Goal: Task Accomplishment & Management: Manage account settings

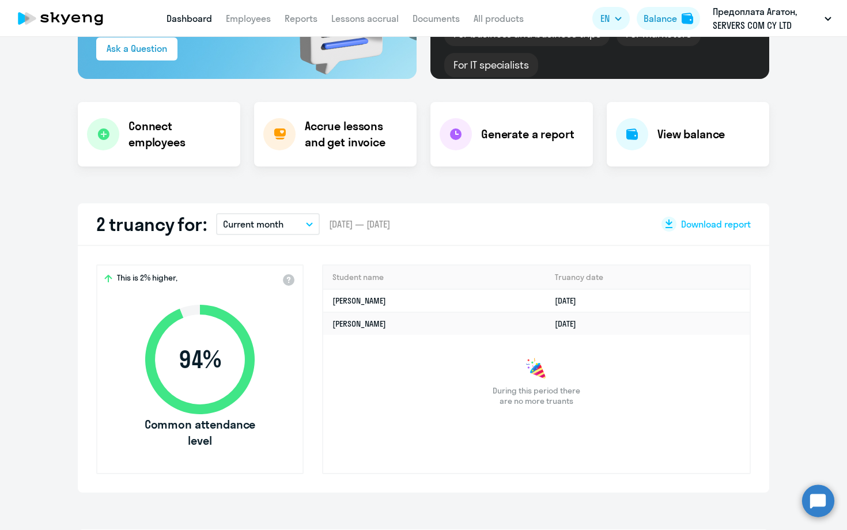
scroll to position [174, 0]
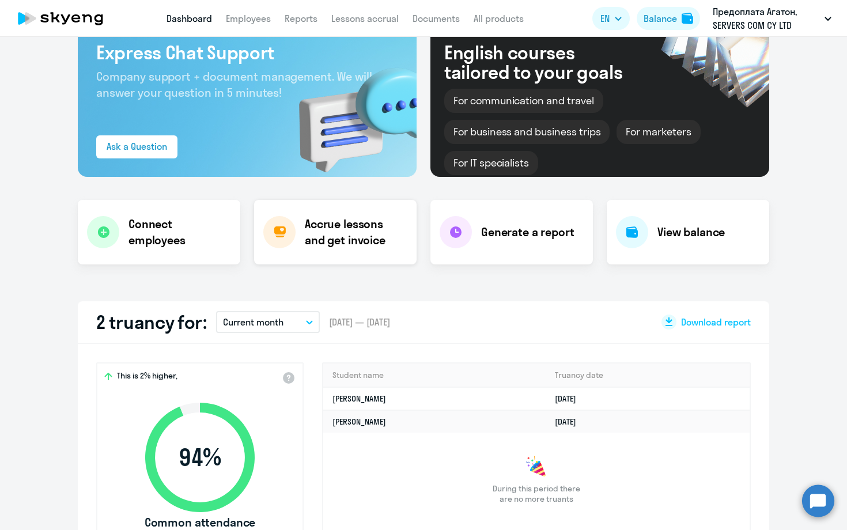
select select "30"
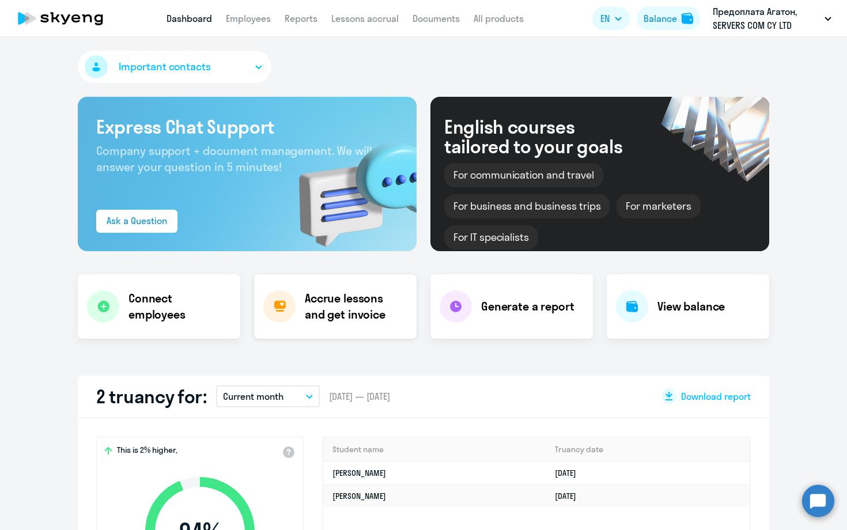
scroll to position [0, 0]
click at [250, 17] on link "Employees" at bounding box center [248, 19] width 45 height 12
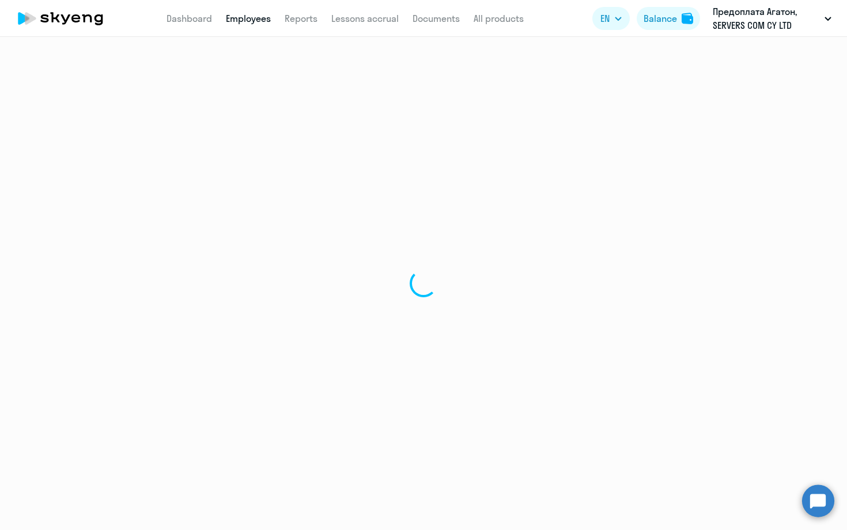
select select "30"
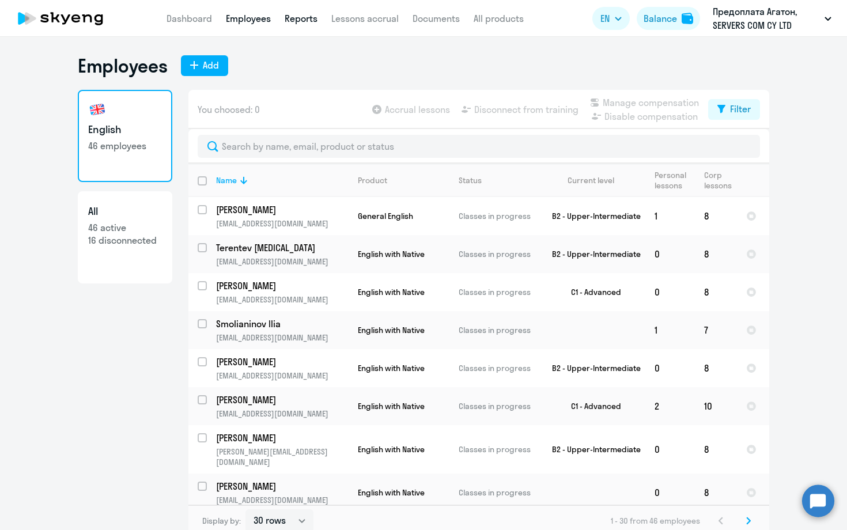
click at [309, 20] on link "Reports" at bounding box center [301, 19] width 33 height 12
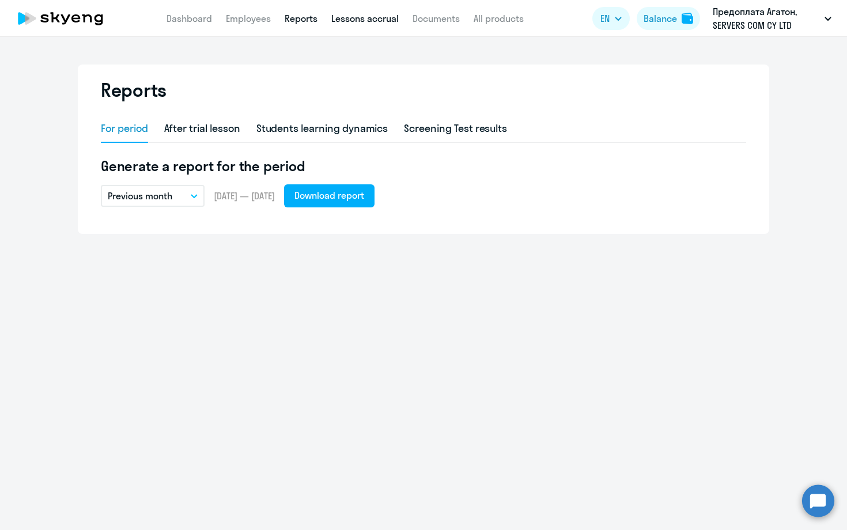
click at [387, 20] on link "Lessons accrual" at bounding box center [364, 19] width 67 height 12
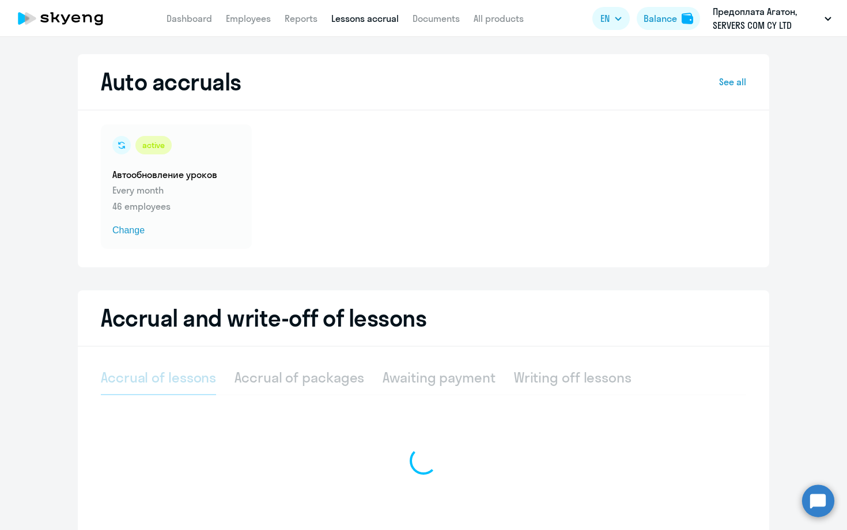
select select "10"
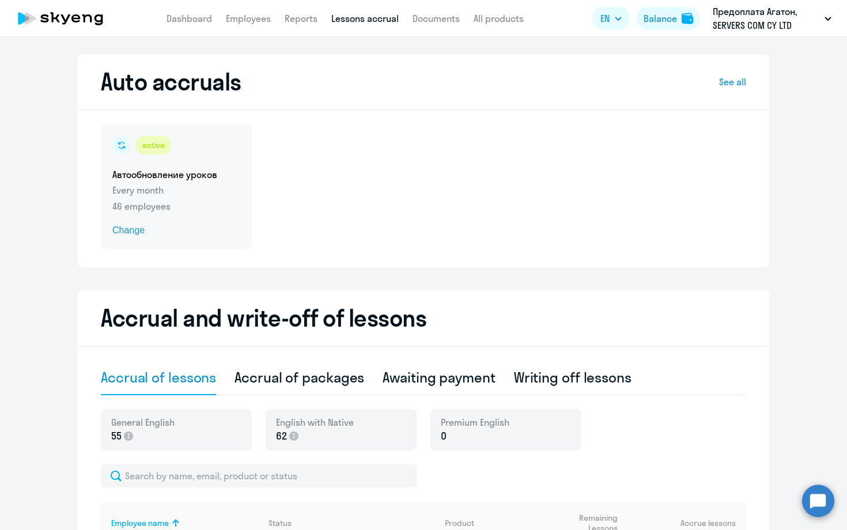
click at [169, 186] on p "Every month" at bounding box center [176, 190] width 128 height 14
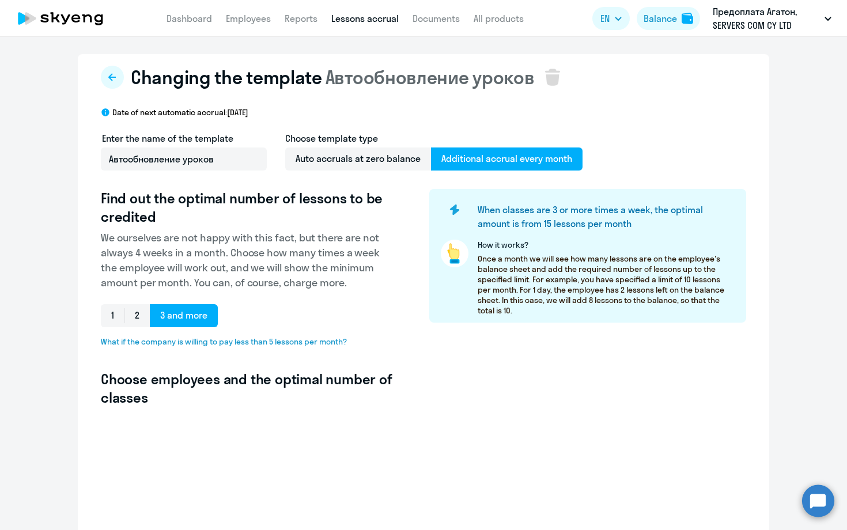
select select "10"
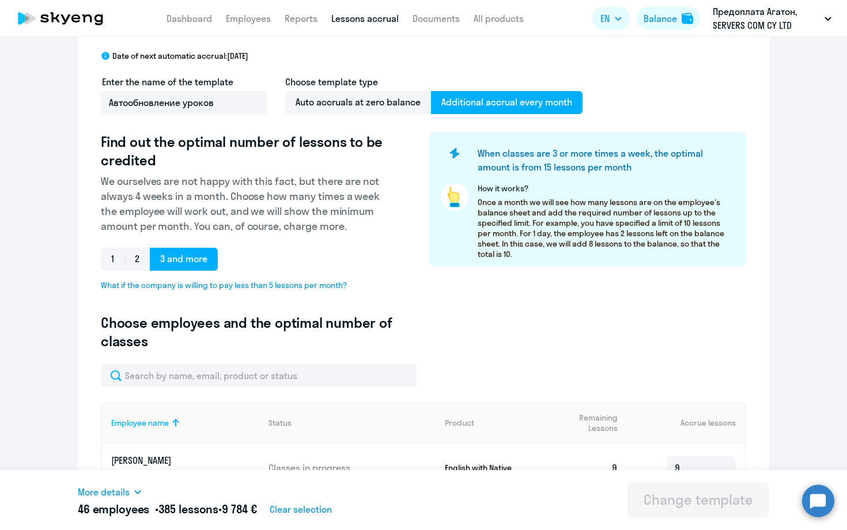
scroll to position [118, 0]
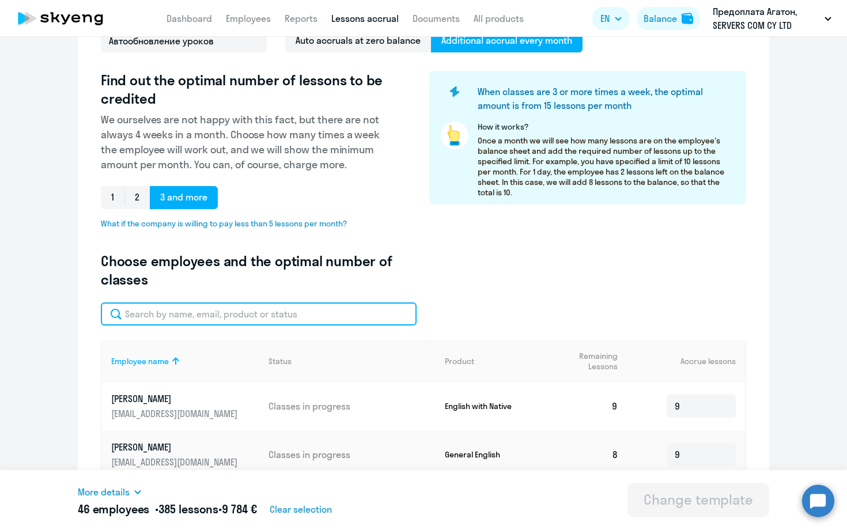
click at [260, 317] on input "text" at bounding box center [259, 314] width 316 height 23
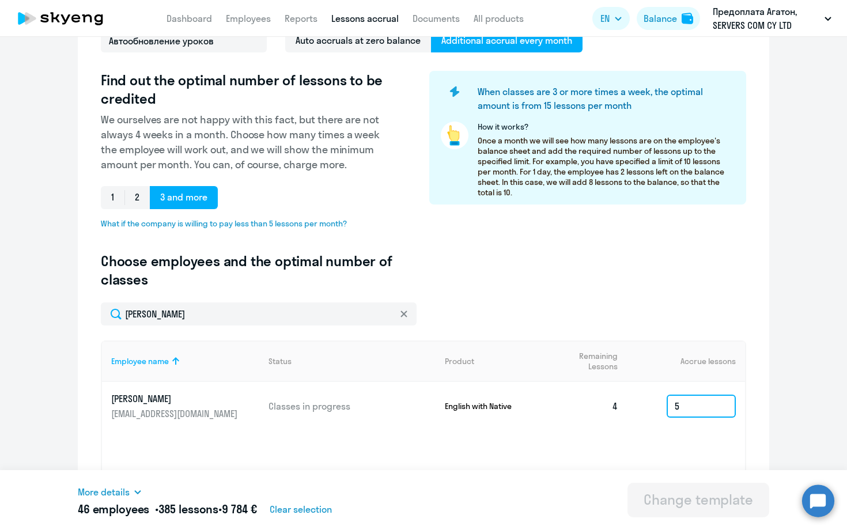
drag, startPoint x: 260, startPoint y: 317, endPoint x: 692, endPoint y: 408, distance: 441.1
click at [692, 408] on input "5" at bounding box center [701, 406] width 69 height 23
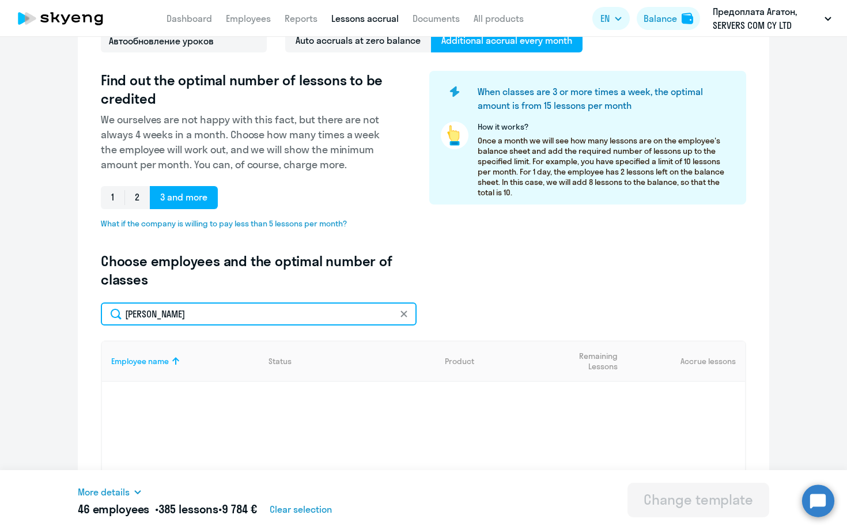
click at [258, 317] on input "[PERSON_NAME]" at bounding box center [259, 314] width 316 height 23
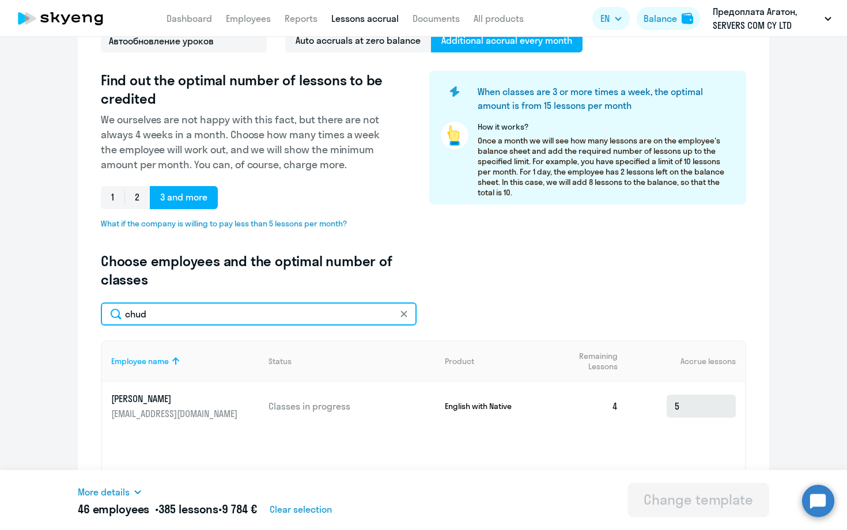
type input "chud"
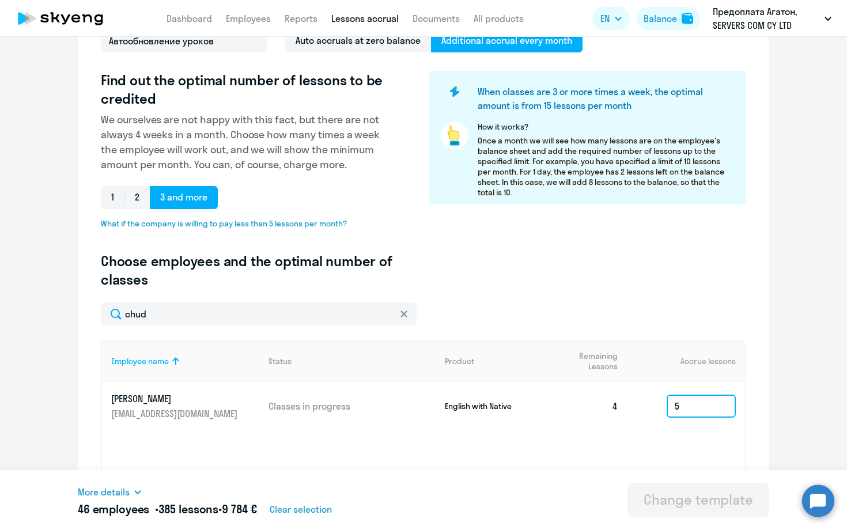
click at [704, 403] on input "5" at bounding box center [701, 406] width 69 height 23
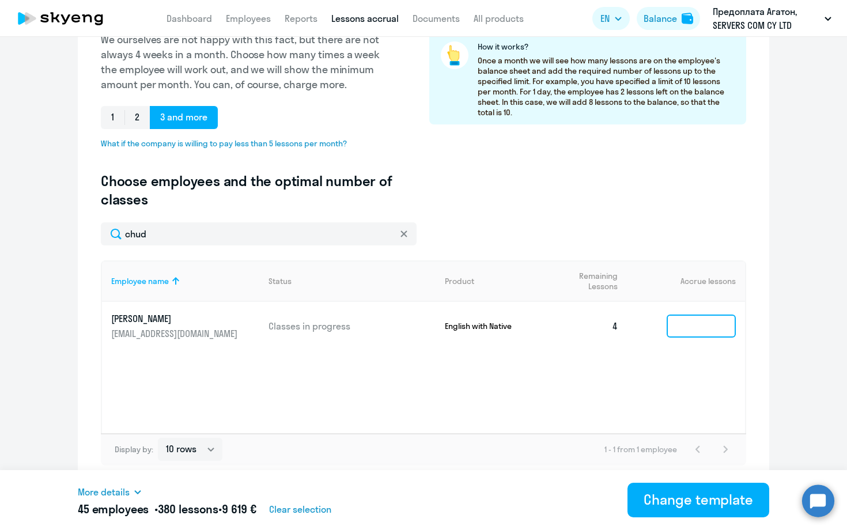
scroll to position [198, 0]
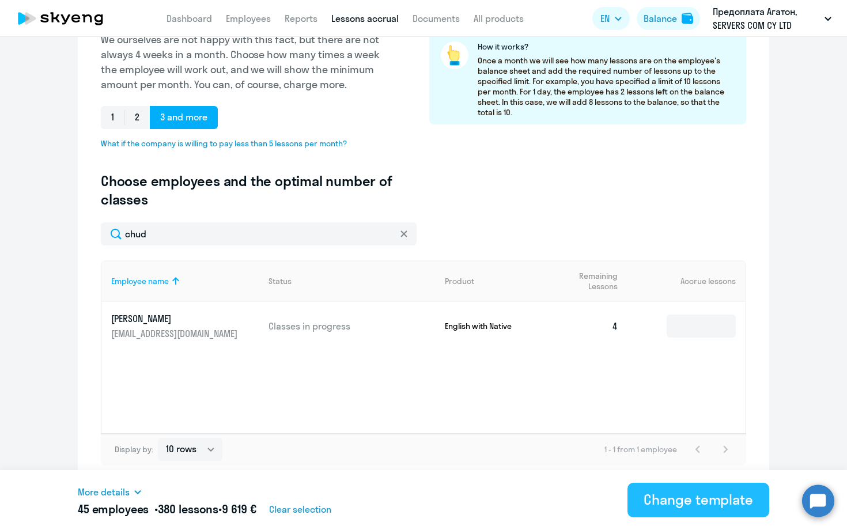
click at [712, 499] on div "Change template" at bounding box center [698, 499] width 109 height 18
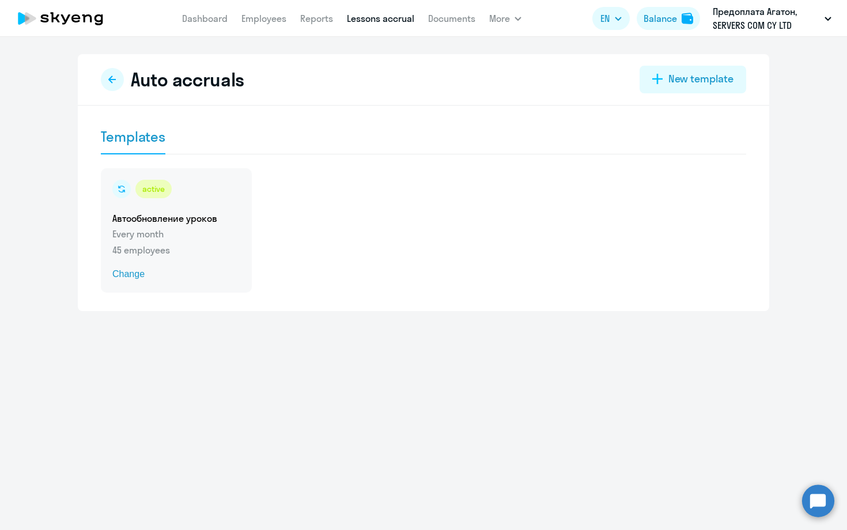
click at [185, 226] on div "active Автообновление уроков Every month 45 employees Change" at bounding box center [176, 230] width 151 height 124
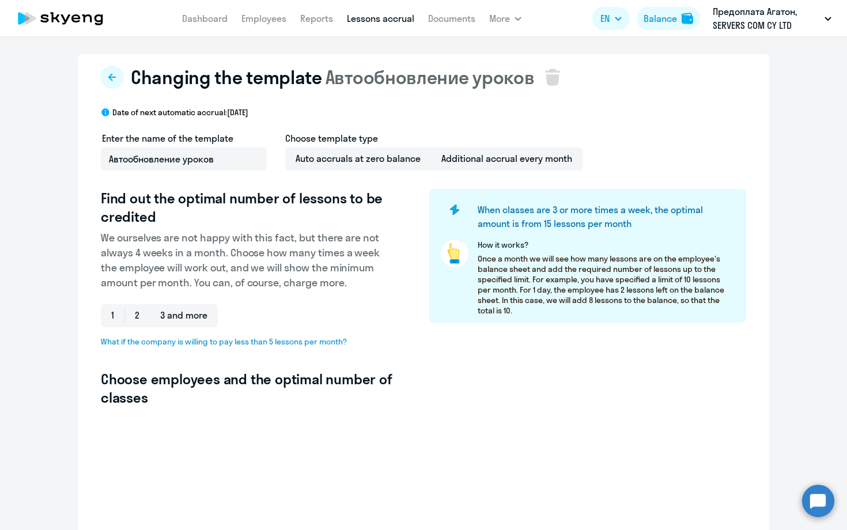
select select "10"
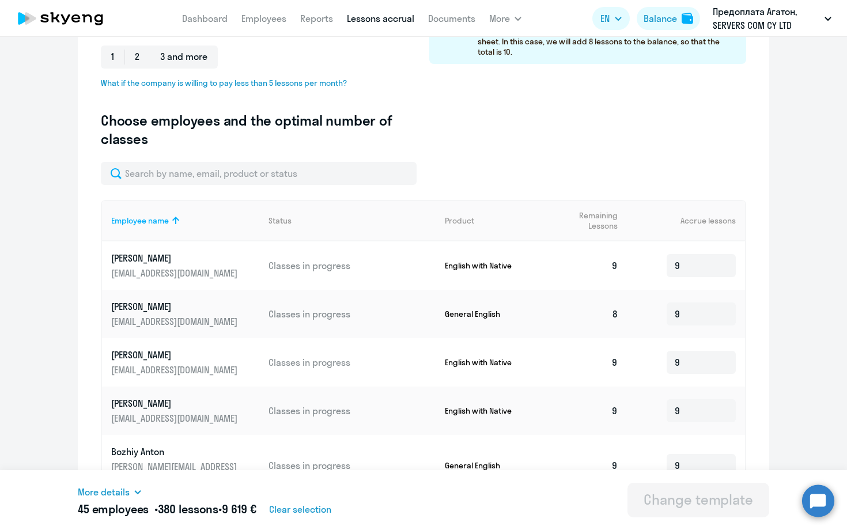
scroll to position [260, 0]
click at [458, 217] on div "Product" at bounding box center [459, 219] width 29 height 10
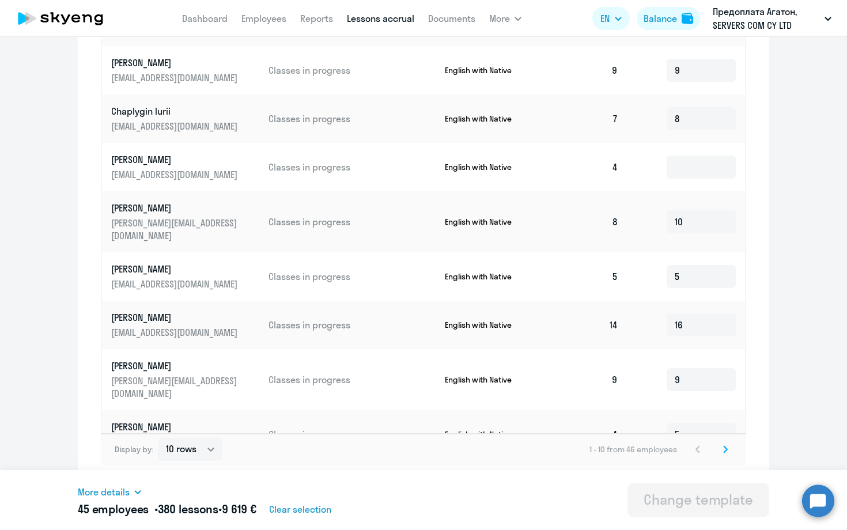
scroll to position [551, 0]
click at [731, 449] on svg-icon at bounding box center [726, 450] width 14 height 14
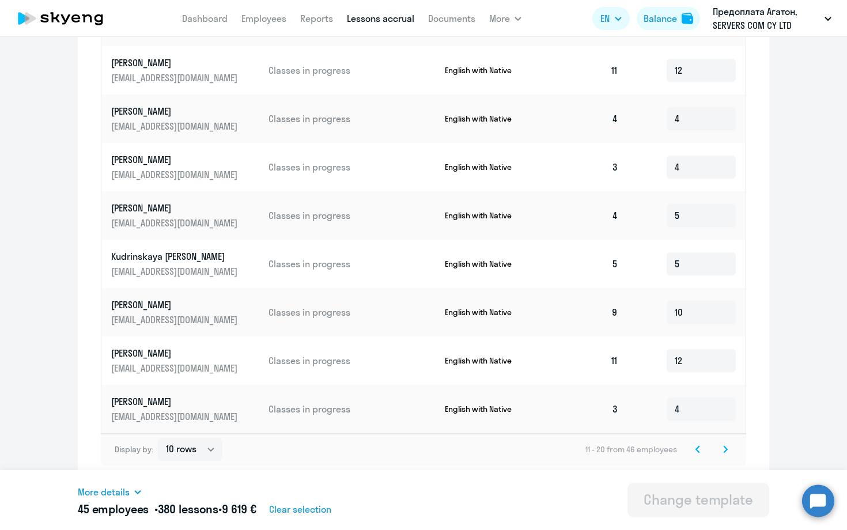
click at [727, 452] on icon at bounding box center [725, 449] width 5 height 8
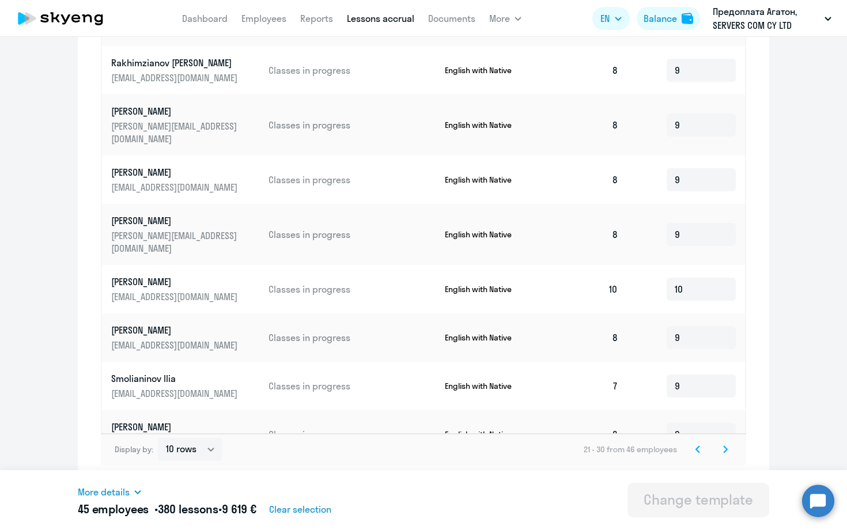
click at [727, 448] on icon at bounding box center [725, 449] width 3 height 6
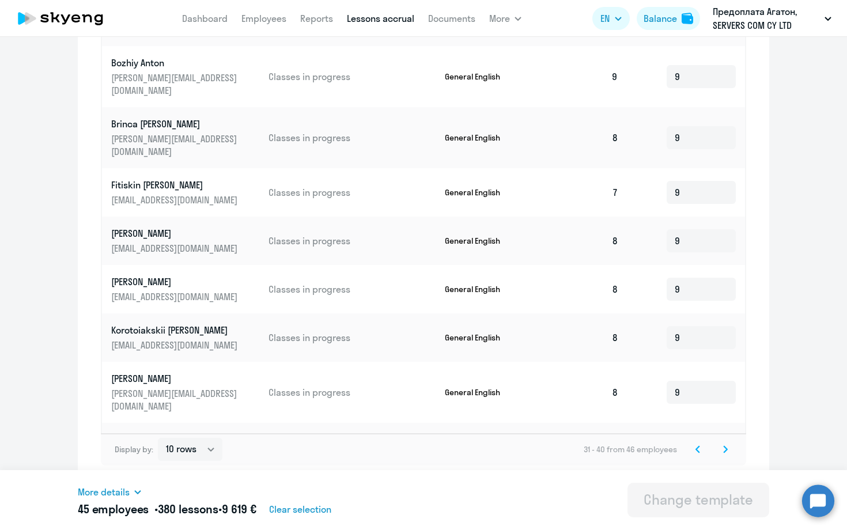
click at [728, 450] on svg-icon at bounding box center [726, 450] width 14 height 14
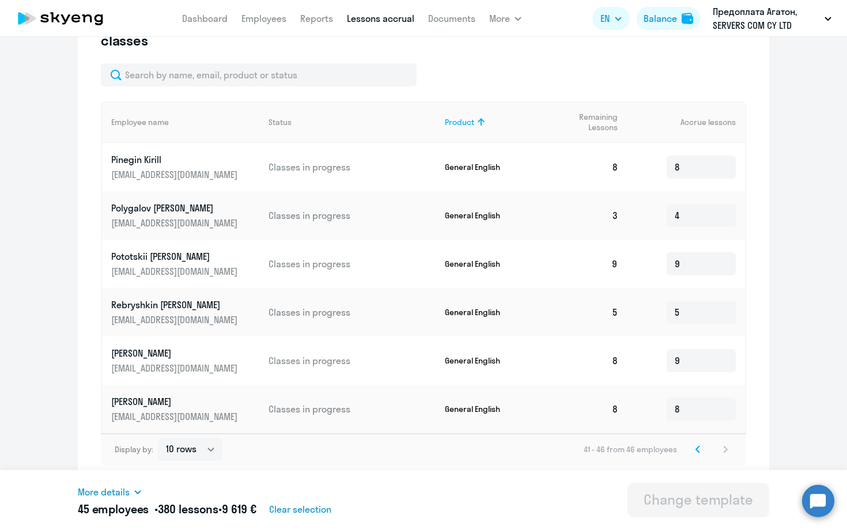
scroll to position [357, 0]
click at [698, 448] on icon at bounding box center [697, 449] width 3 height 6
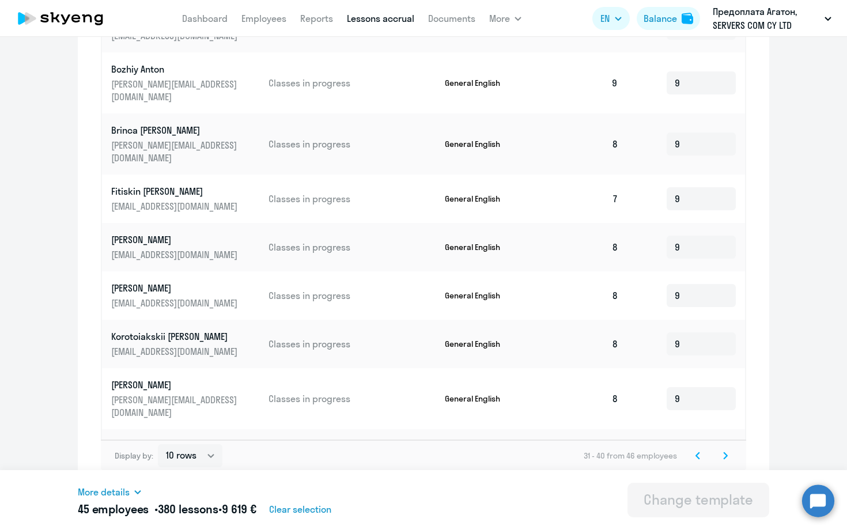
scroll to position [547, 0]
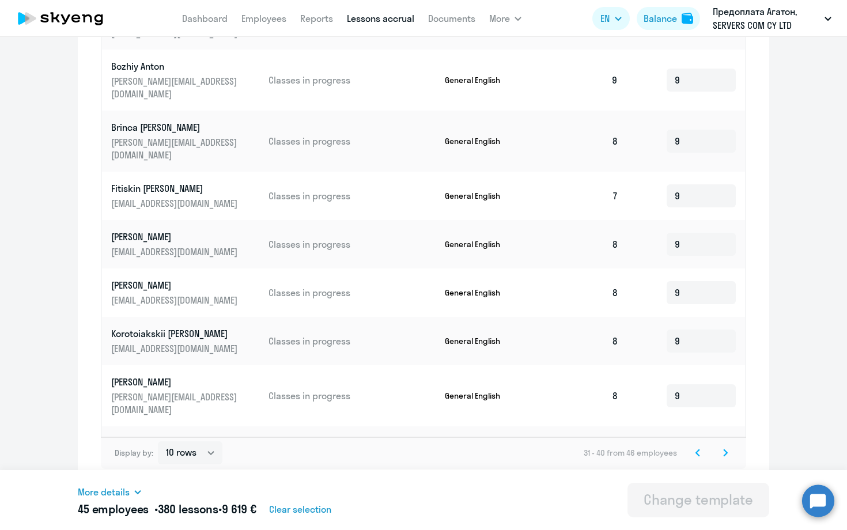
click at [727, 452] on icon at bounding box center [725, 452] width 3 height 6
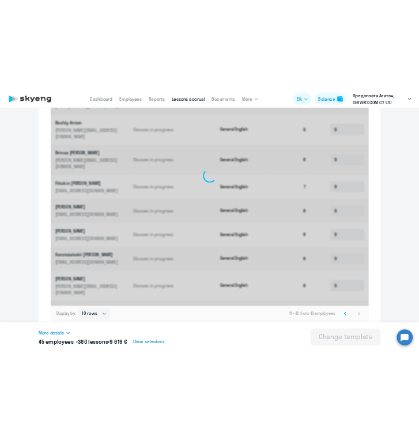
scroll to position [357, 0]
